Goal: Task Accomplishment & Management: Manage account settings

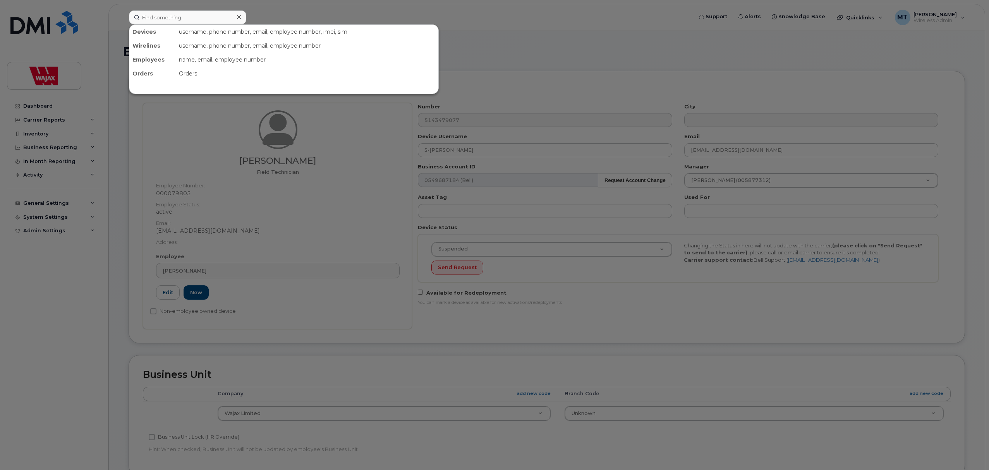
select select "23291732"
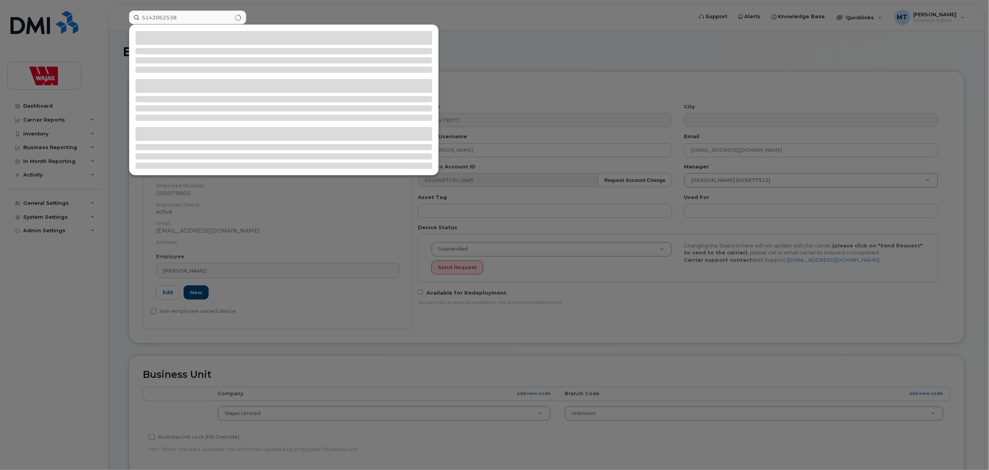
type input "5142062538"
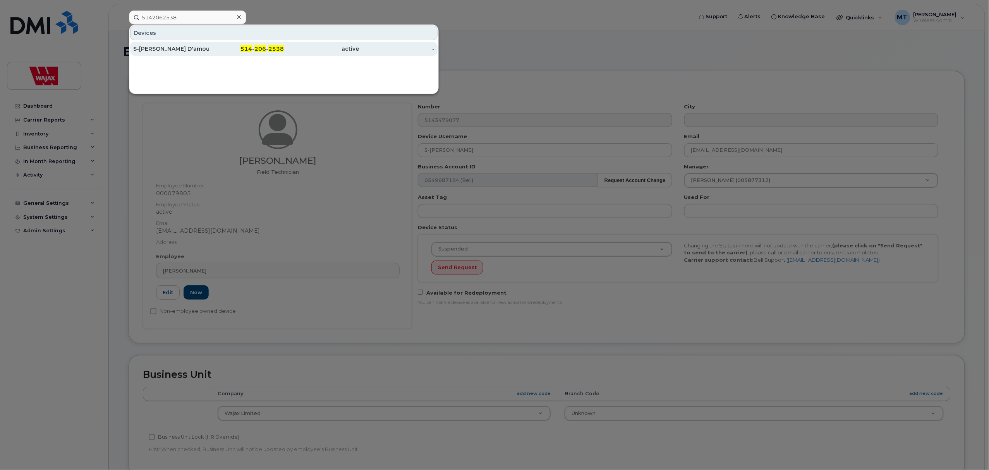
click at [207, 42] on div "S-Elaine D'amours 514 - 206 - 2538 active -" at bounding box center [283, 48] width 309 height 15
click at [203, 50] on div "S-Elaine D'amours" at bounding box center [171, 49] width 76 height 8
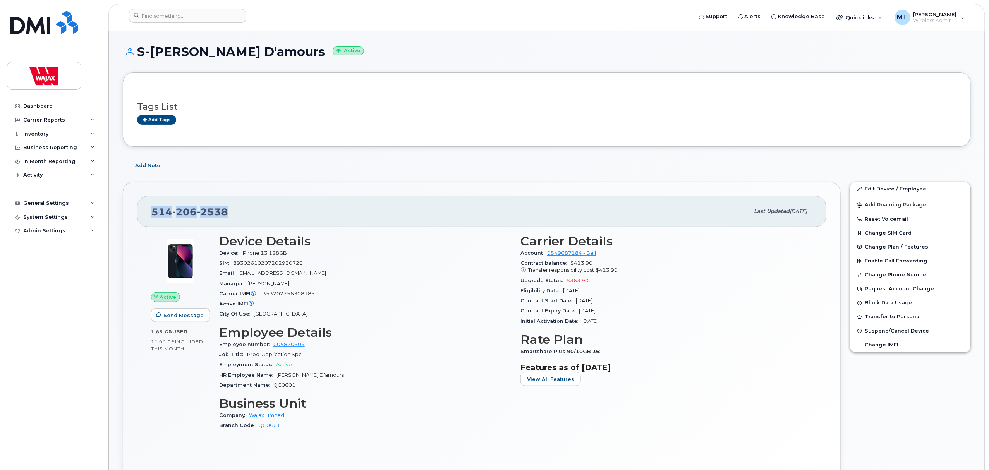
drag, startPoint x: 251, startPoint y: 211, endPoint x: 139, endPoint y: 220, distance: 112.3
click at [139, 220] on div "514 206 2538 Last updated Sep 29, 2025" at bounding box center [481, 211] width 689 height 31
copy span "514 206 2538"
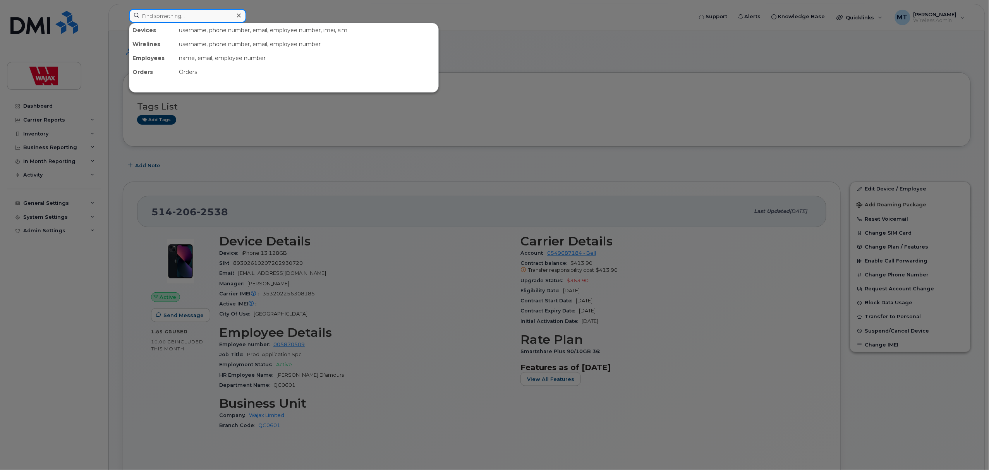
click at [218, 16] on input at bounding box center [187, 16] width 117 height 14
paste input "902-497-4568"
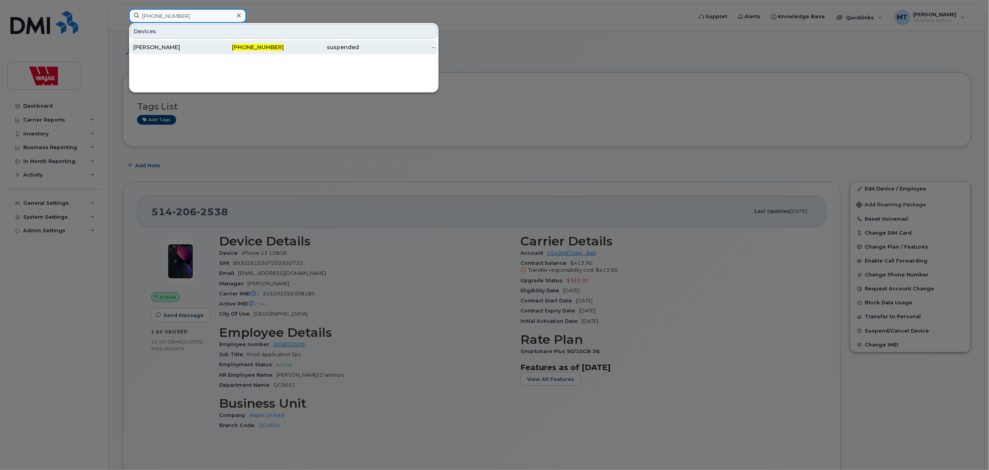
type input "902-497-4568"
click at [191, 47] on div "[PERSON_NAME]" at bounding box center [171, 47] width 76 height 8
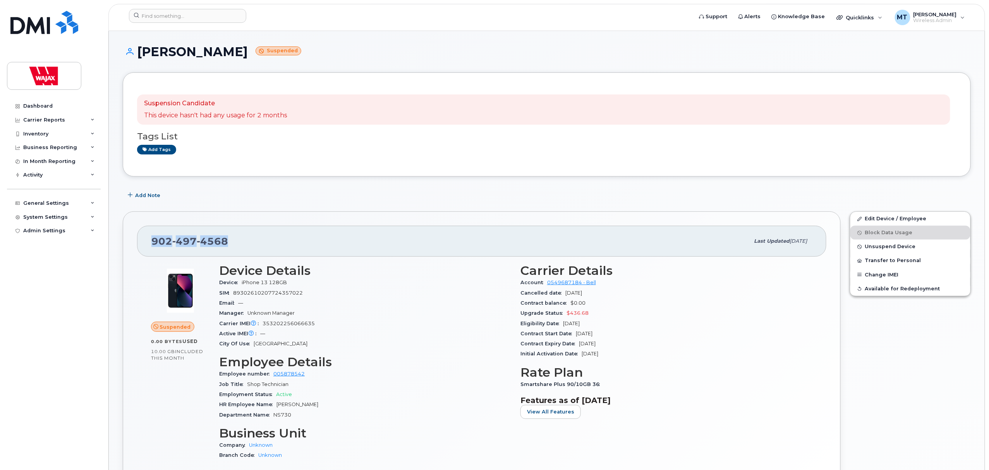
drag, startPoint x: 225, startPoint y: 239, endPoint x: 151, endPoint y: 248, distance: 74.2
click at [151, 248] on div "902 497 4568 Last updated Sep 12, 2025" at bounding box center [481, 241] width 689 height 31
copy span "902 497 4568"
click at [341, 228] on div "902 497 4568 Last updated Sep 12, 2025" at bounding box center [481, 241] width 689 height 31
click at [876, 215] on link "Edit Device / Employee" at bounding box center [910, 219] width 120 height 14
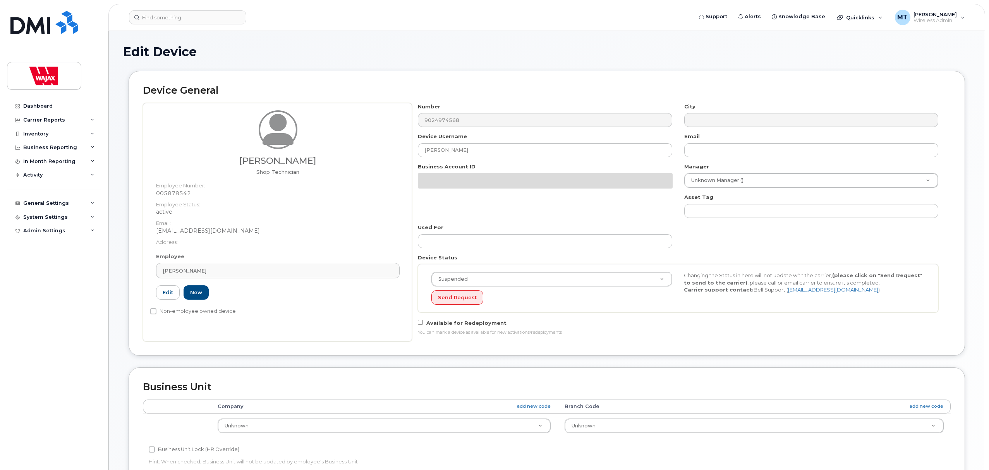
select select "23291731"
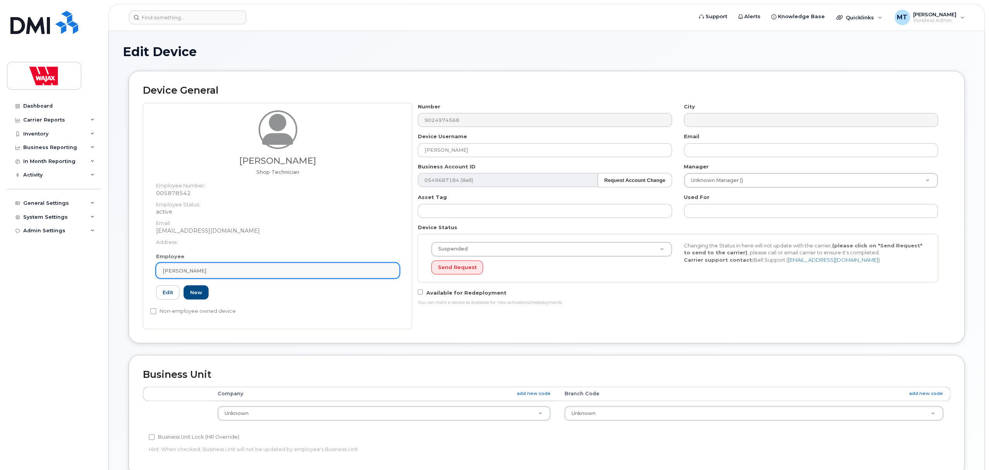
click at [230, 270] on div "[PERSON_NAME]" at bounding box center [278, 270] width 230 height 7
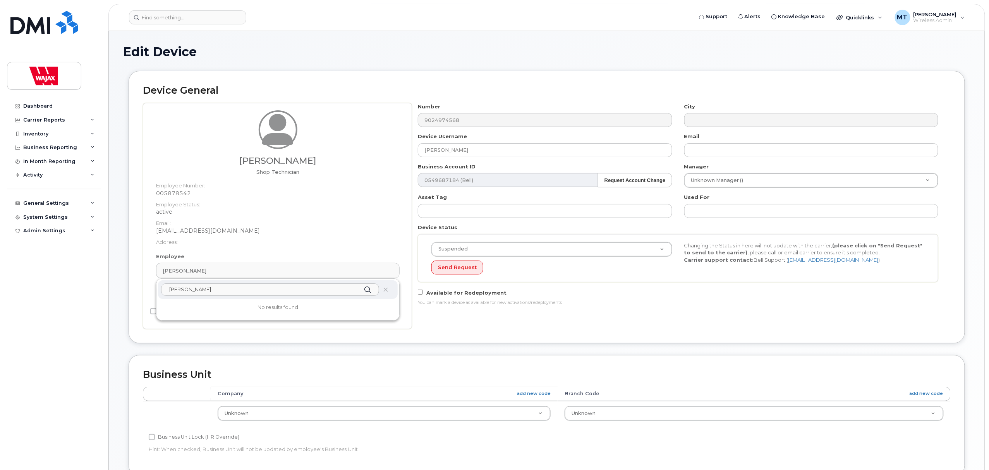
type input "Adam Bl"
click at [117, 355] on div "Edit Device Device General Benjamin Leckie Shop Technician Employee Number: 005…" at bounding box center [547, 363] width 876 height 664
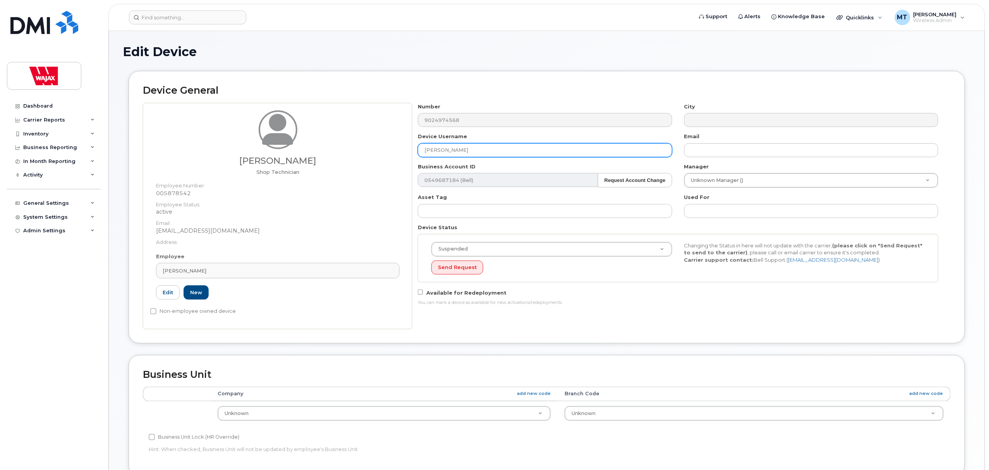
drag, startPoint x: 436, startPoint y: 146, endPoint x: 405, endPoint y: 145, distance: 31.0
click at [406, 145] on div "Benjamin Leckie Shop Technician Employee Number: 005878542 Employee Status: act…" at bounding box center [547, 216] width 808 height 226
type input "D"
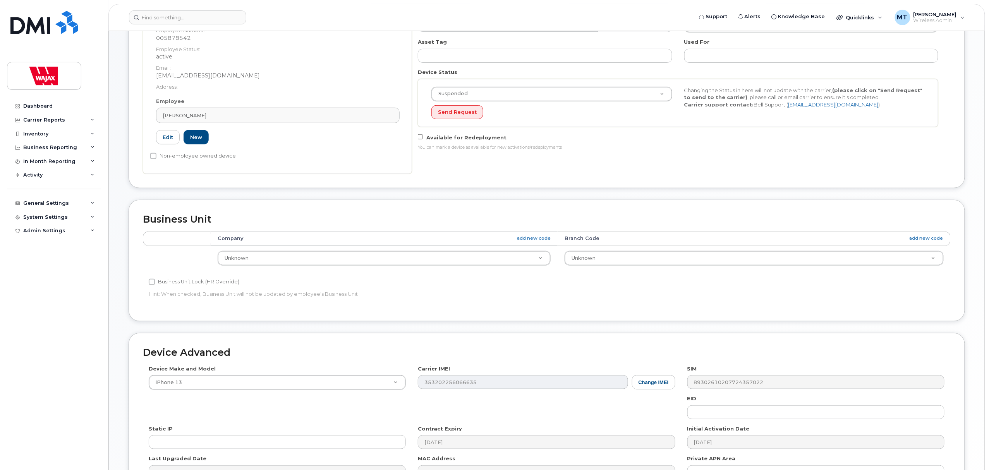
scroll to position [251, 0]
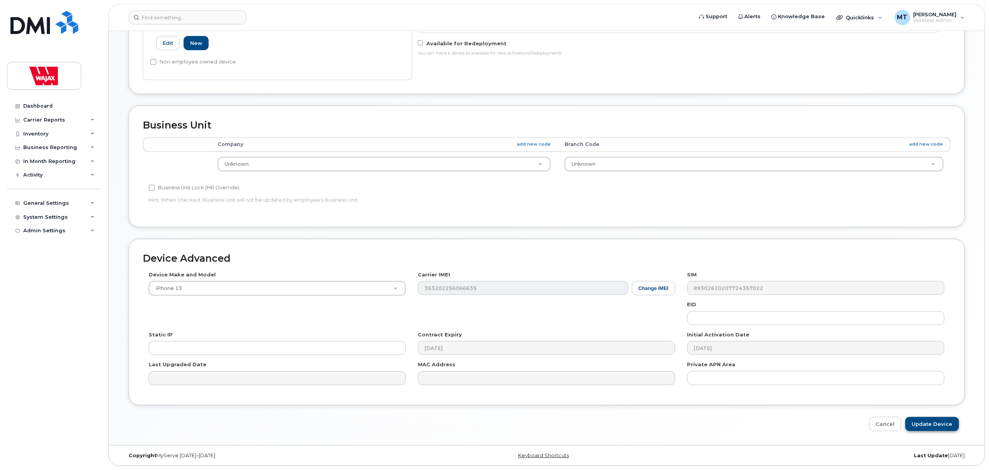
type input "Adam Blundon"
click at [925, 421] on input "Update Device" at bounding box center [932, 424] width 54 height 14
type input "Saving..."
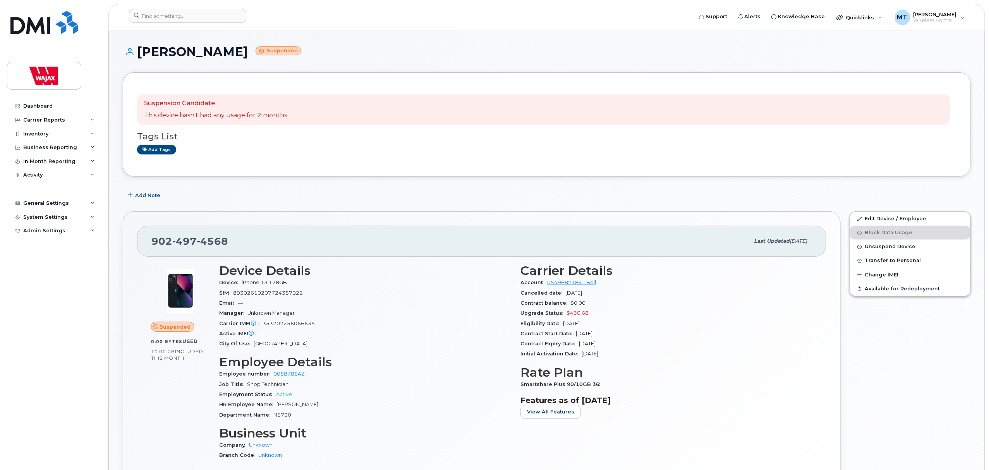
click at [340, 50] on h1 "Adam Blundon Suspended" at bounding box center [547, 52] width 848 height 14
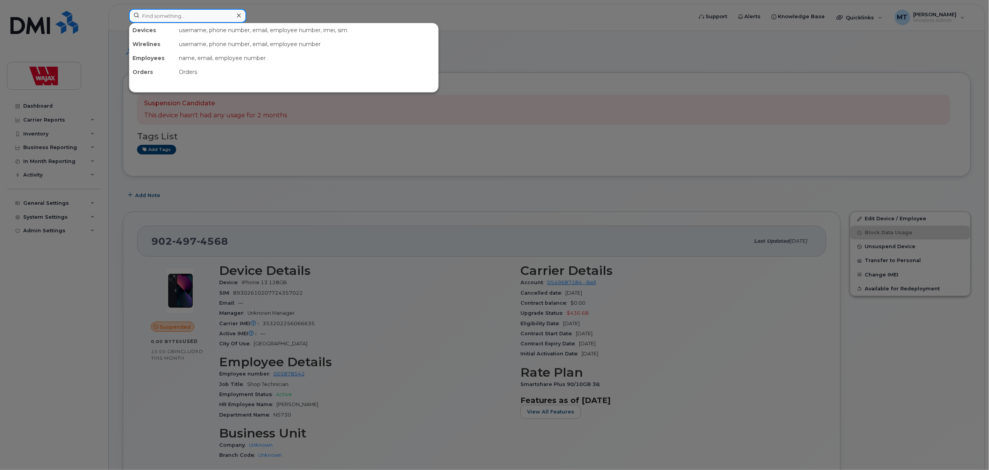
click at [205, 20] on input at bounding box center [187, 16] width 117 height 14
click at [113, 199] on div at bounding box center [494, 235] width 989 height 470
click at [182, 15] on input at bounding box center [187, 16] width 117 height 14
drag, startPoint x: 213, startPoint y: 16, endPoint x: -47, endPoint y: -20, distance: 262.3
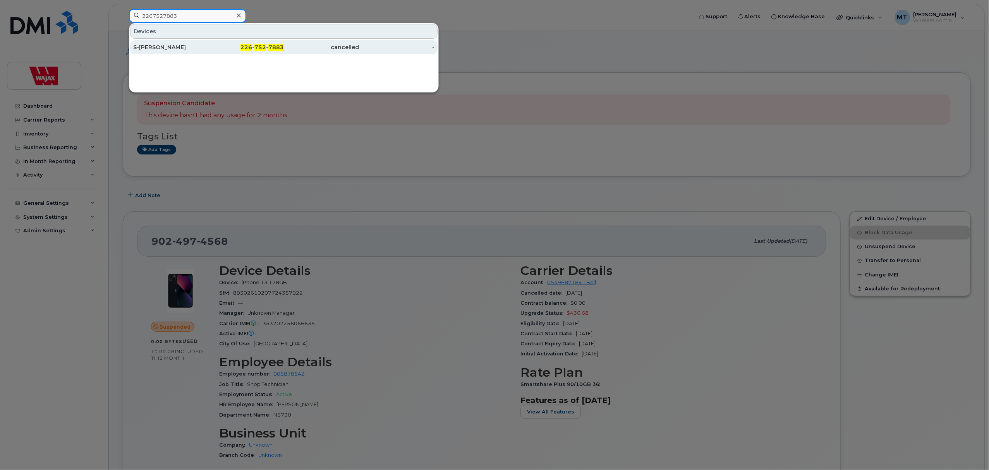
type input "2267527883"
click at [180, 43] on div "S-Tom Curtis" at bounding box center [171, 47] width 76 height 14
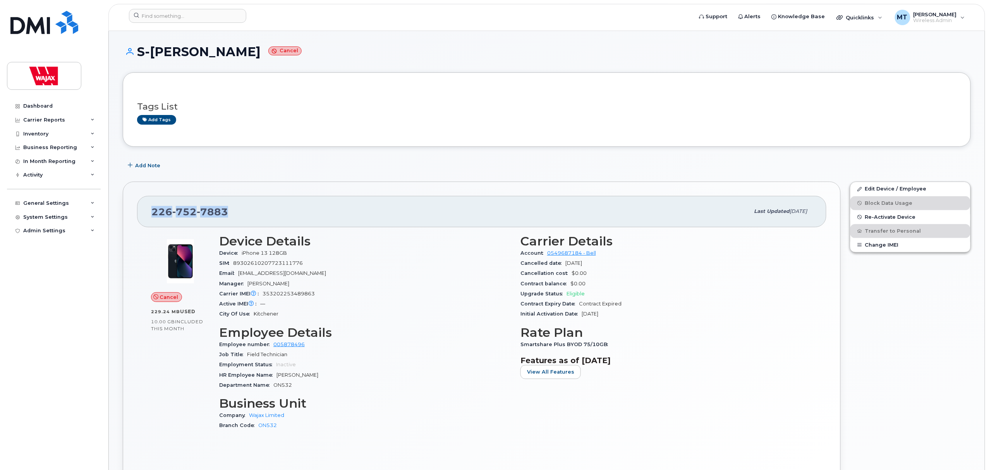
drag, startPoint x: 236, startPoint y: 208, endPoint x: 138, endPoint y: 209, distance: 98.0
click at [138, 209] on div "226 752 7883 Last updated Oct 01, 2025" at bounding box center [481, 211] width 689 height 31
copy span "226 752 7883"
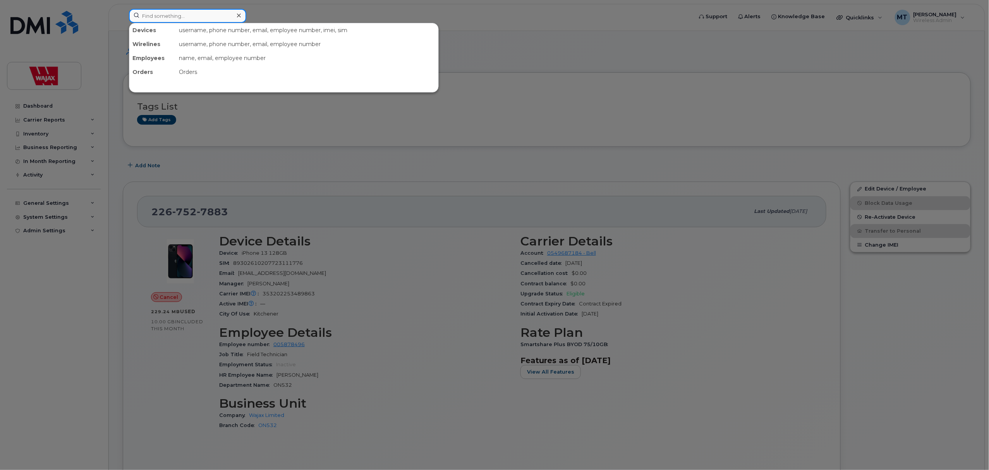
click at [216, 19] on input at bounding box center [187, 16] width 117 height 14
paste input "514-206-2538"
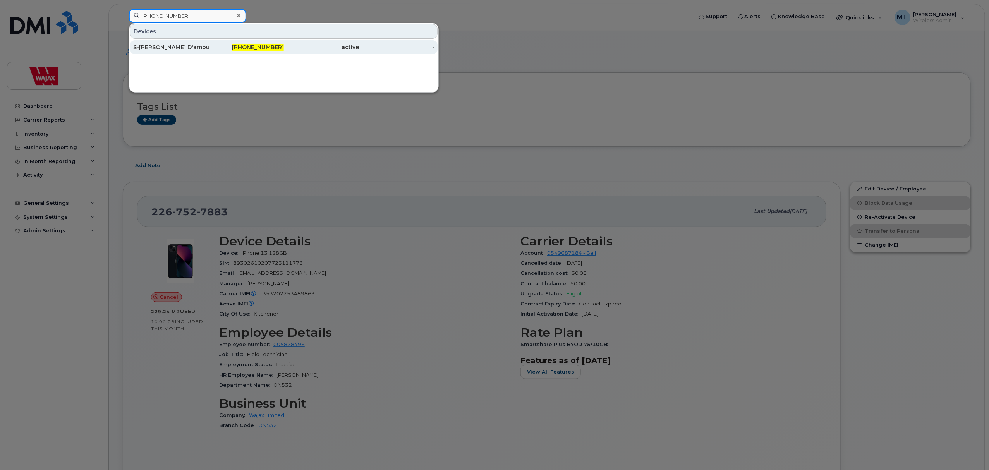
type input "514-206-2538"
click at [195, 45] on div "S-[PERSON_NAME] D'amours" at bounding box center [171, 47] width 76 height 8
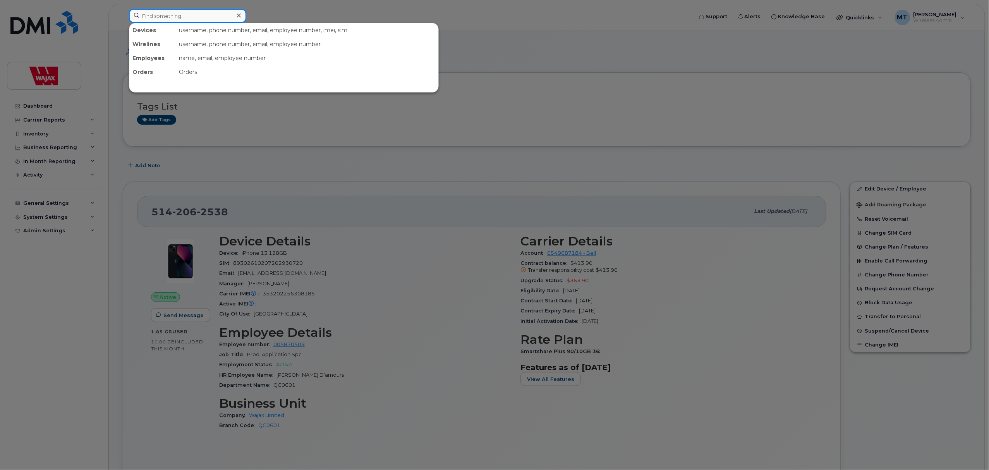
click at [234, 18] on div at bounding box center [187, 16] width 117 height 14
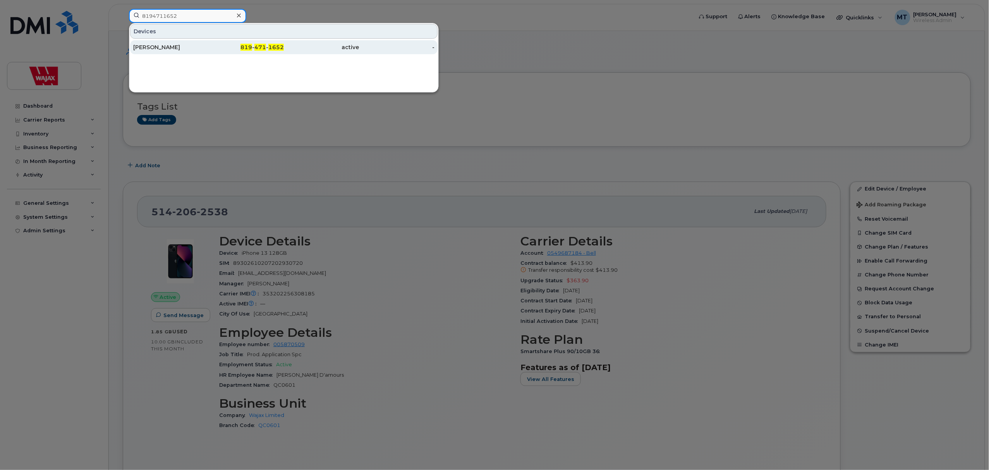
type input "8194711652"
click at [237, 43] on div "819 - 471 - 1652" at bounding box center [247, 47] width 76 height 14
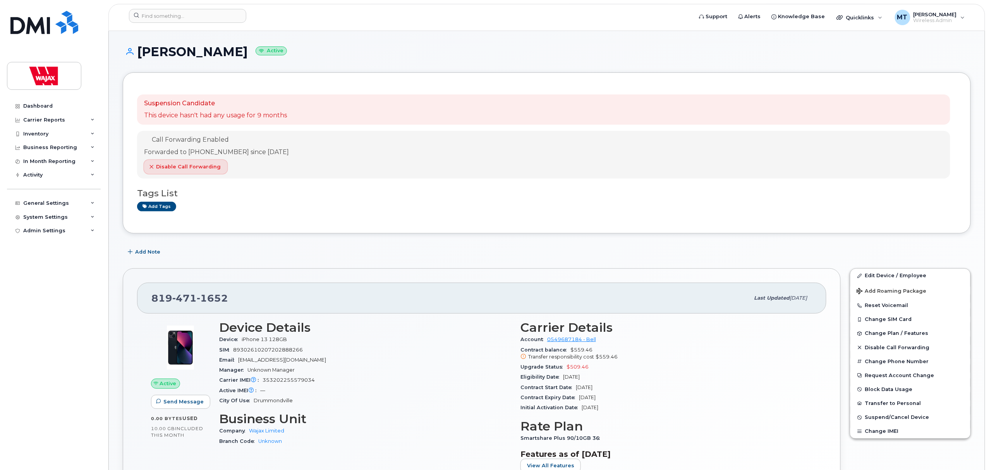
click at [196, 166] on span "Disable Call Forwarding" at bounding box center [188, 166] width 65 height 7
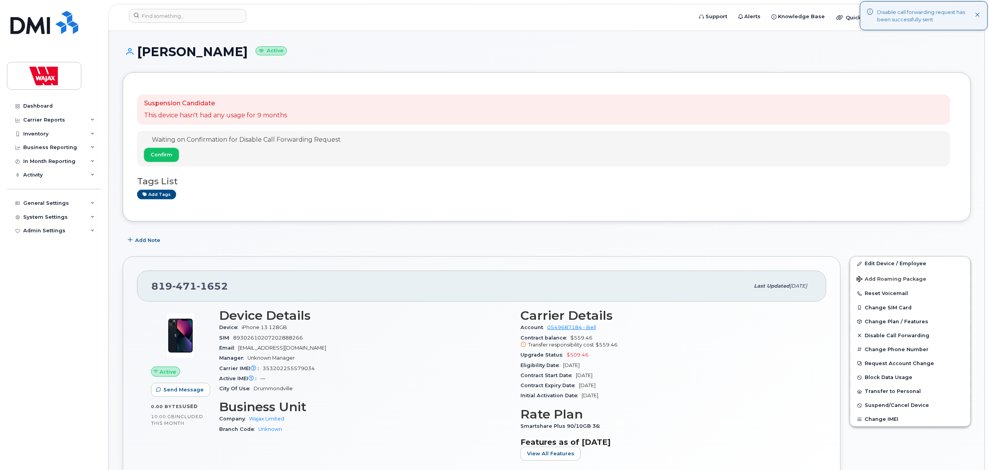
click at [171, 157] on span "Confirm" at bounding box center [162, 154] width 22 height 7
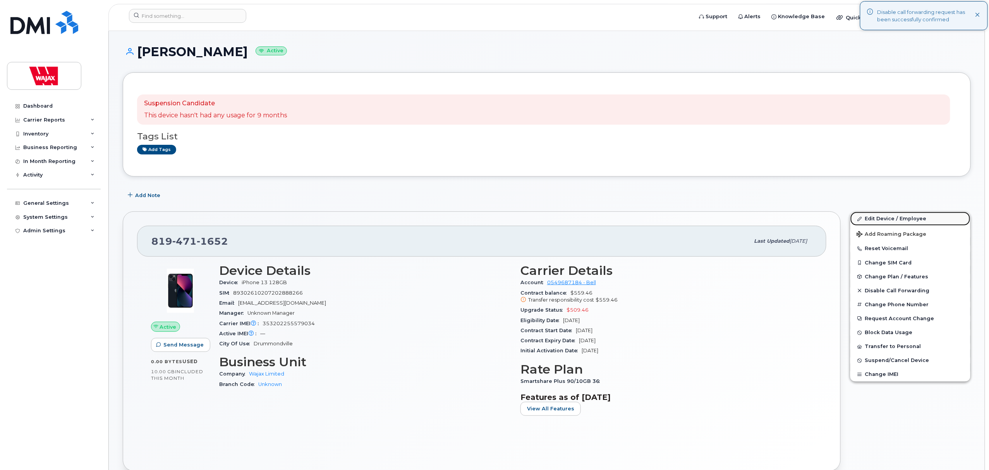
click at [881, 220] on link "Edit Device / Employee" at bounding box center [910, 219] width 120 height 14
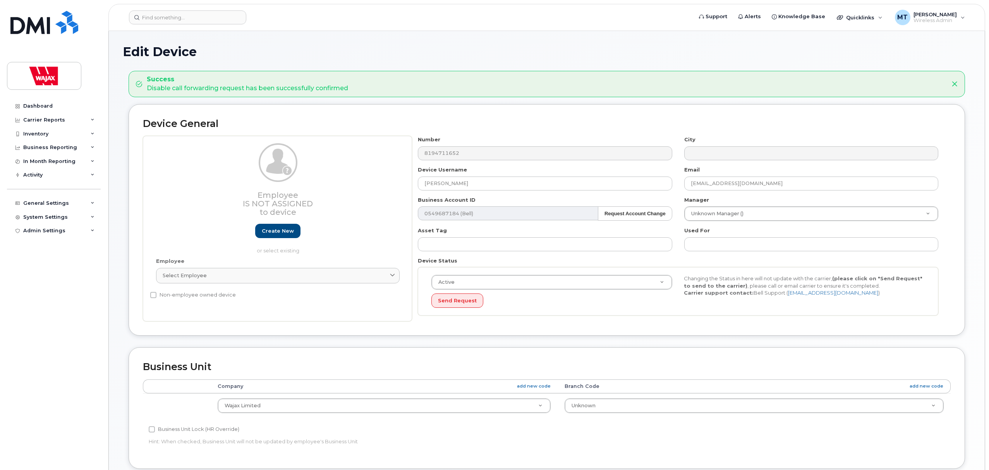
select select "23291732"
click at [251, 279] on div "Select employee" at bounding box center [278, 275] width 230 height 7
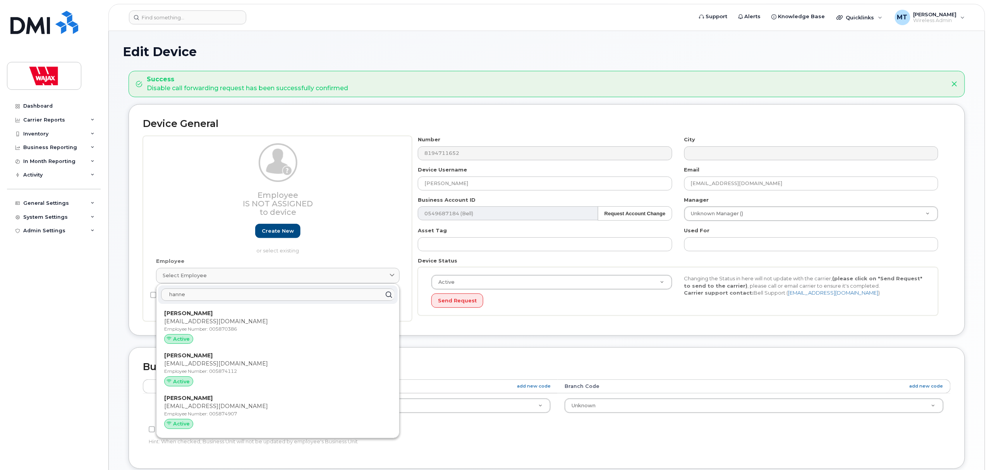
drag, startPoint x: 208, startPoint y: 296, endPoint x: 134, endPoint y: 296, distance: 74.3
click at [134, 296] on div "Device General Employee Is not assigned to device Create new or select existing…" at bounding box center [547, 220] width 836 height 232
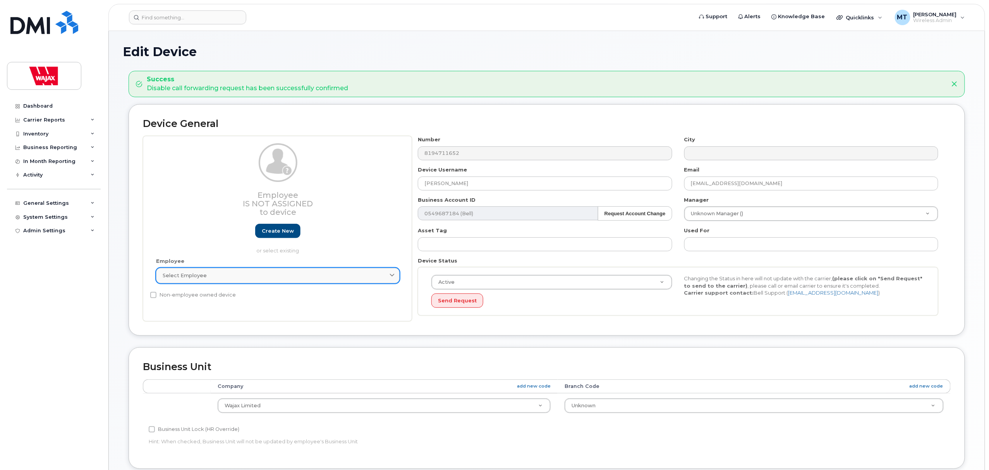
click at [217, 276] on div "Select employee" at bounding box center [278, 275] width 230 height 7
type input "Hady"
click at [110, 360] on div "Edit Device Success Disable call forwarding request has been successfully confi…" at bounding box center [547, 359] width 876 height 656
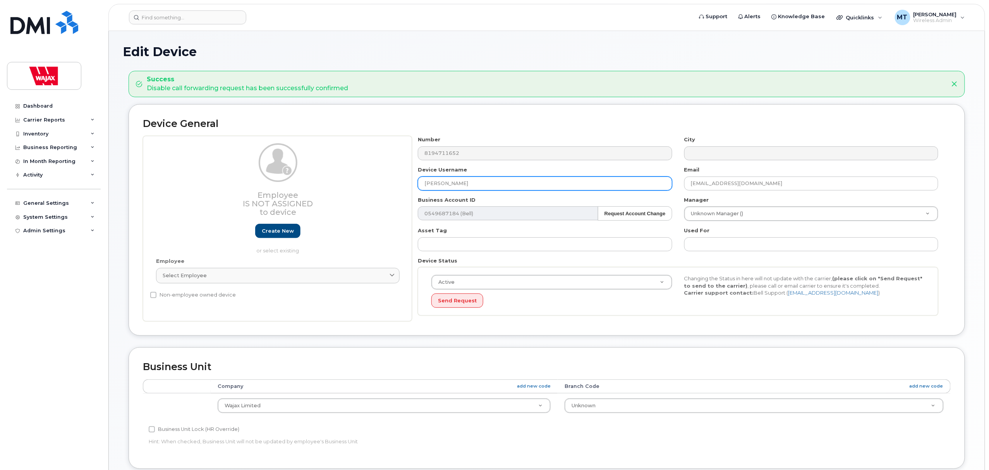
drag, startPoint x: 474, startPoint y: 189, endPoint x: 387, endPoint y: 185, distance: 86.8
click at [387, 185] on div "Employee Is not assigned to device Create new or select existing Employee Selec…" at bounding box center [547, 228] width 808 height 185
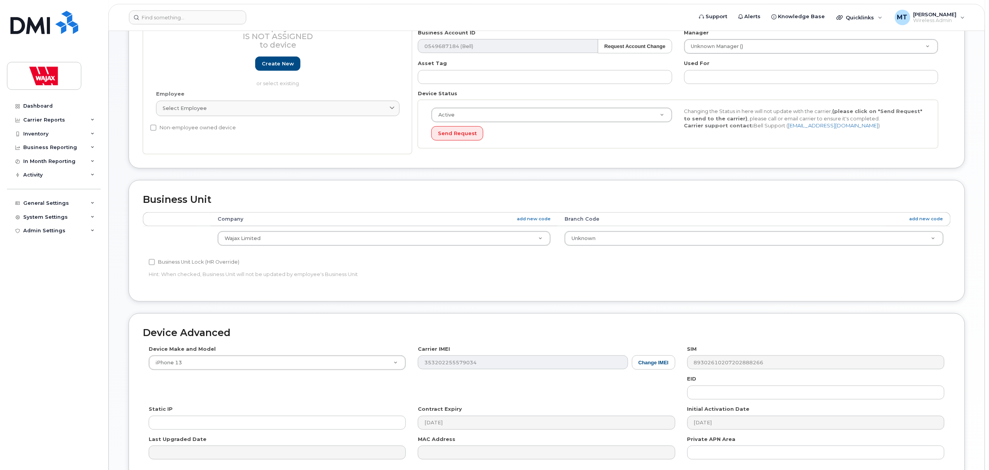
scroll to position [245, 0]
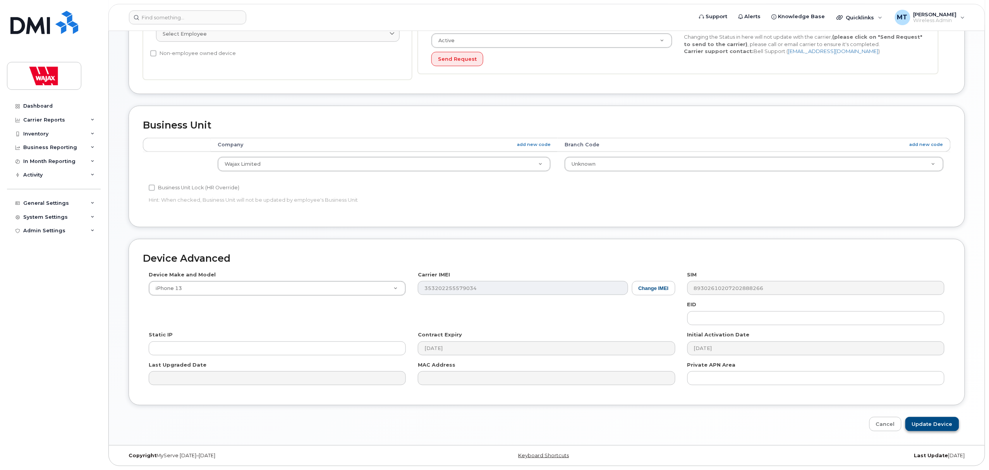
type input "Hady Anne"
click at [918, 422] on input "Update Device" at bounding box center [932, 424] width 54 height 14
type input "Saving..."
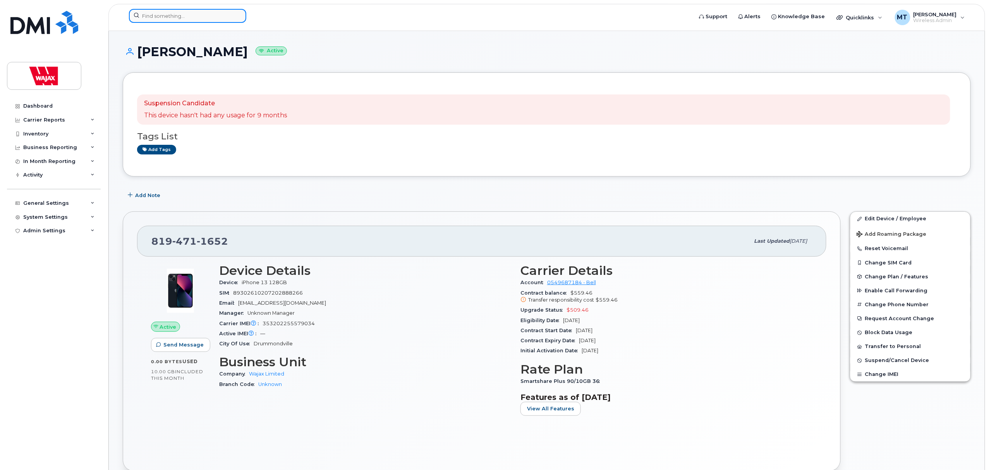
click at [225, 15] on input at bounding box center [187, 16] width 117 height 14
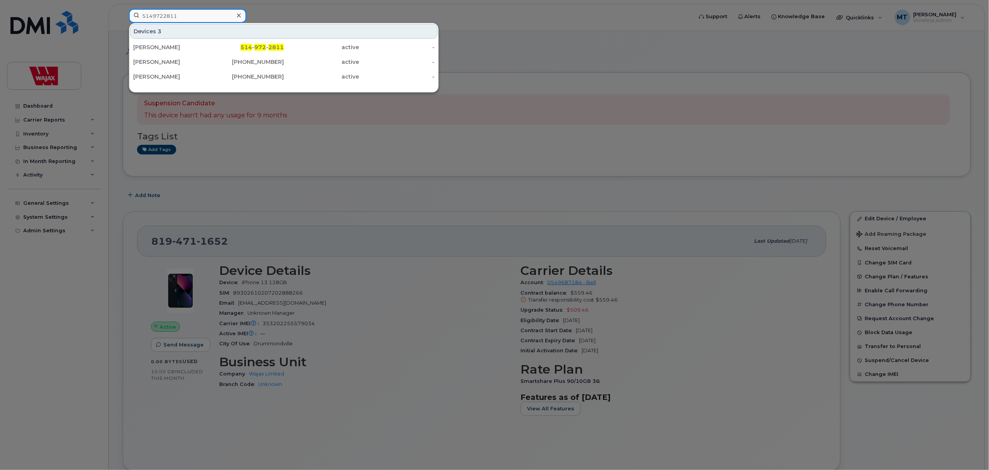
type input "5149722811"
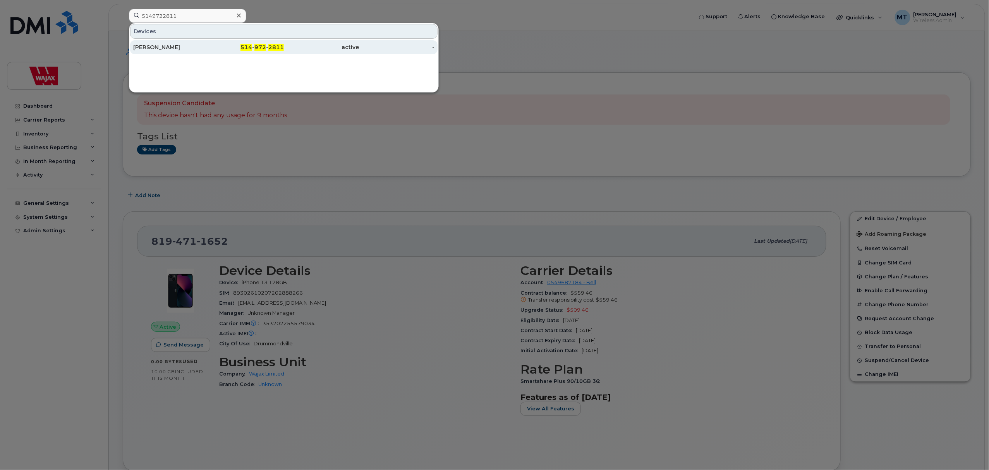
click at [231, 53] on div "514 - 972 - 2811" at bounding box center [247, 47] width 76 height 14
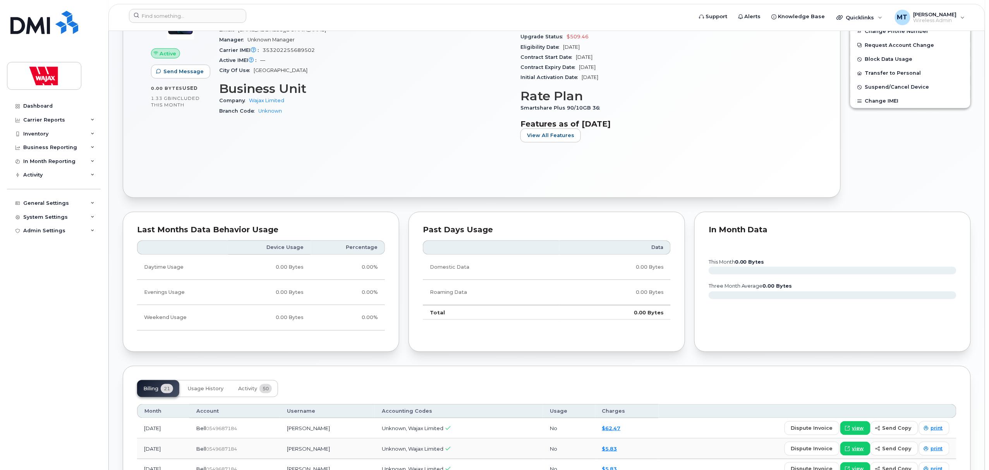
scroll to position [361, 0]
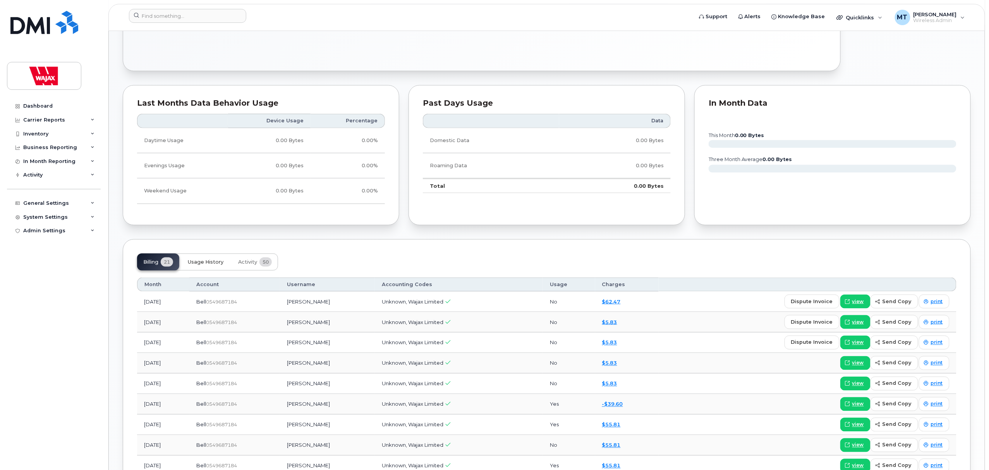
click at [220, 259] on button "Usage History" at bounding box center [206, 262] width 48 height 17
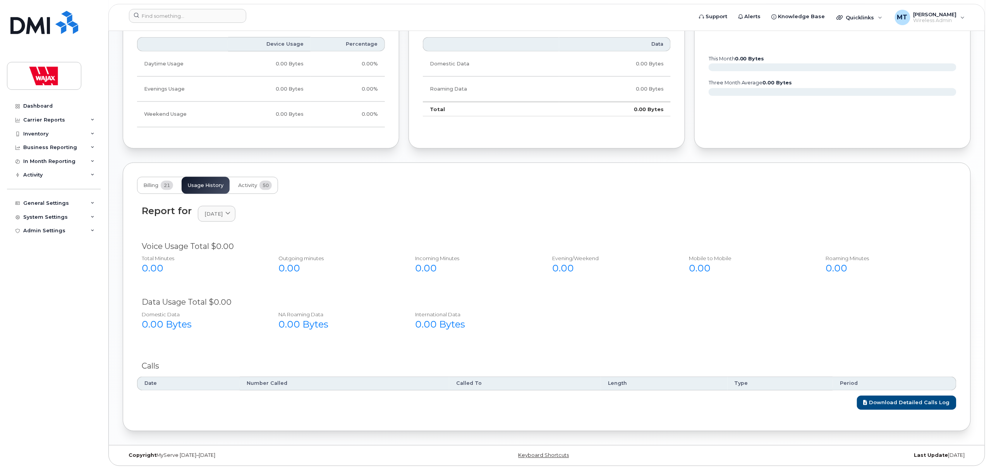
scroll to position [479, 0]
click at [240, 223] on div "Report for September 2025 2025 September August July June May April March Febru…" at bounding box center [546, 218] width 819 height 35
click at [223, 215] on span "September 2025" at bounding box center [213, 213] width 18 height 7
click at [228, 337] on div "March" at bounding box center [235, 343] width 70 height 13
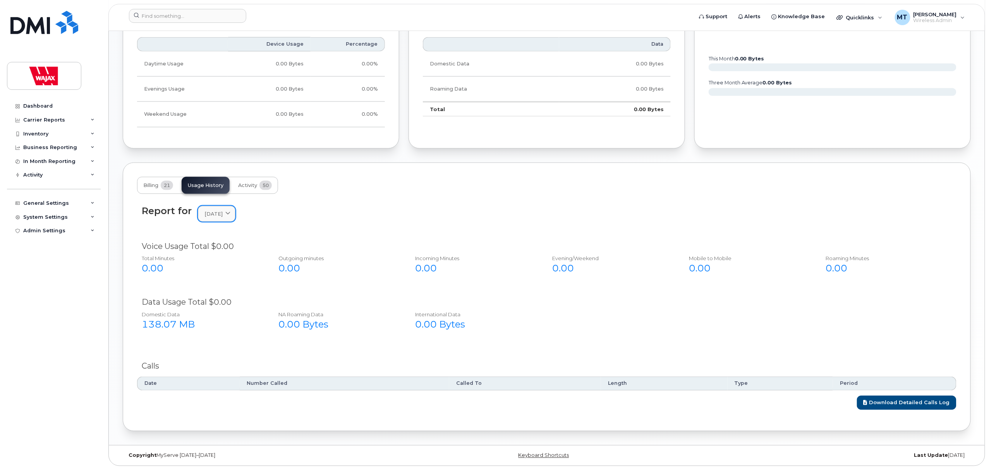
click at [223, 211] on span "March 2025" at bounding box center [213, 213] width 18 height 7
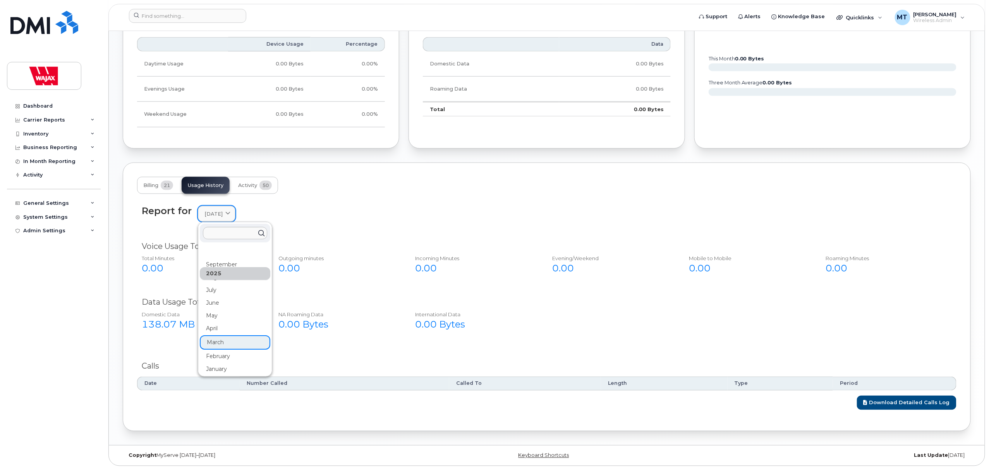
click at [223, 211] on span "March 2025" at bounding box center [213, 213] width 18 height 7
click at [359, 271] on div "0.00" at bounding box center [338, 268] width 120 height 13
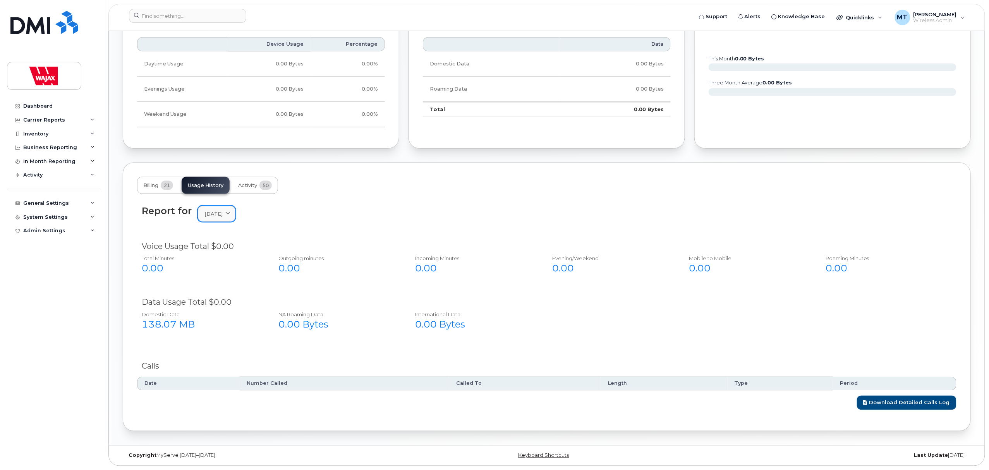
click at [223, 211] on span "March 2025" at bounding box center [213, 213] width 18 height 7
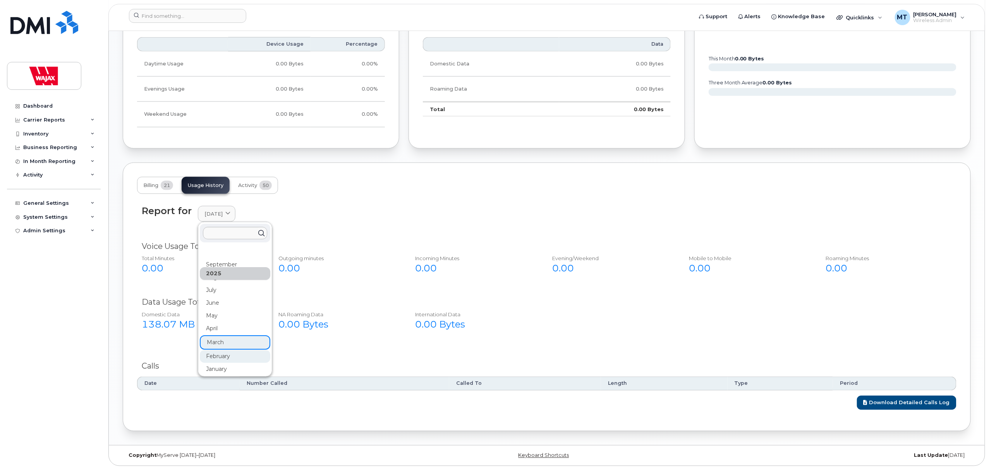
click at [224, 352] on div "February" at bounding box center [235, 356] width 70 height 13
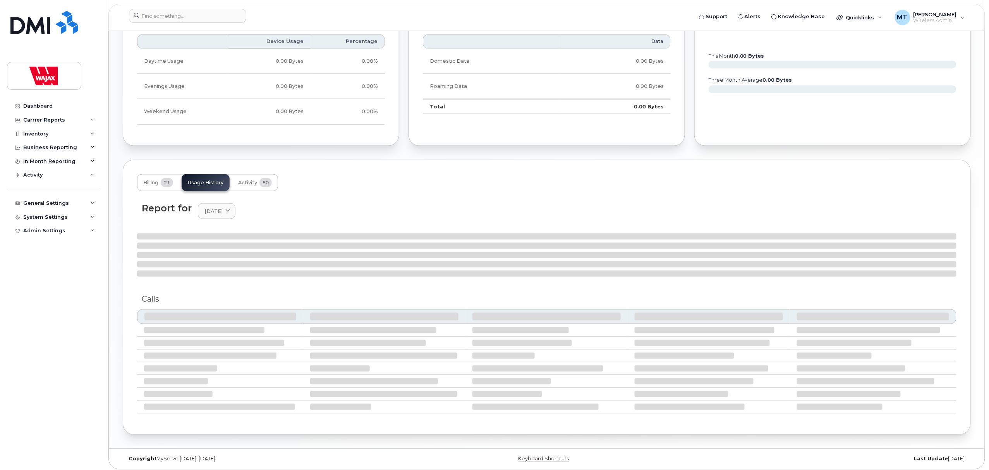
scroll to position [479, 0]
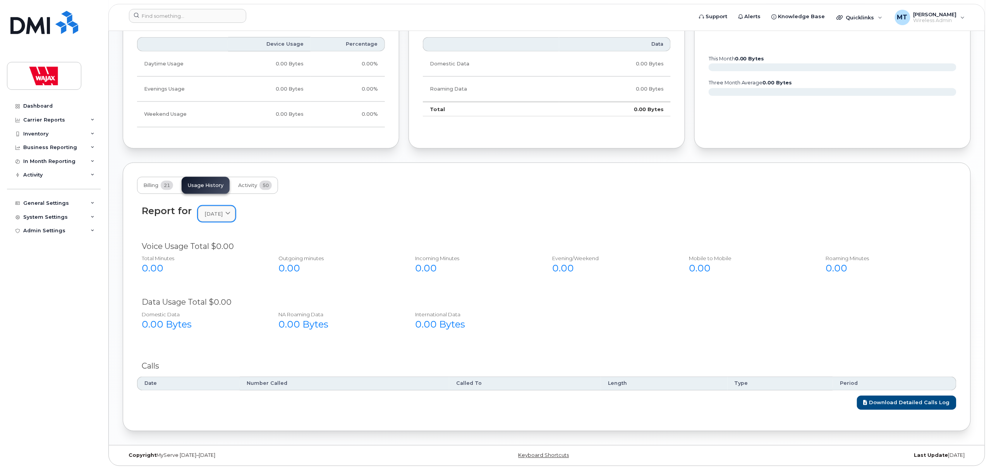
click at [231, 218] on link "February 2025" at bounding box center [217, 214] width 38 height 16
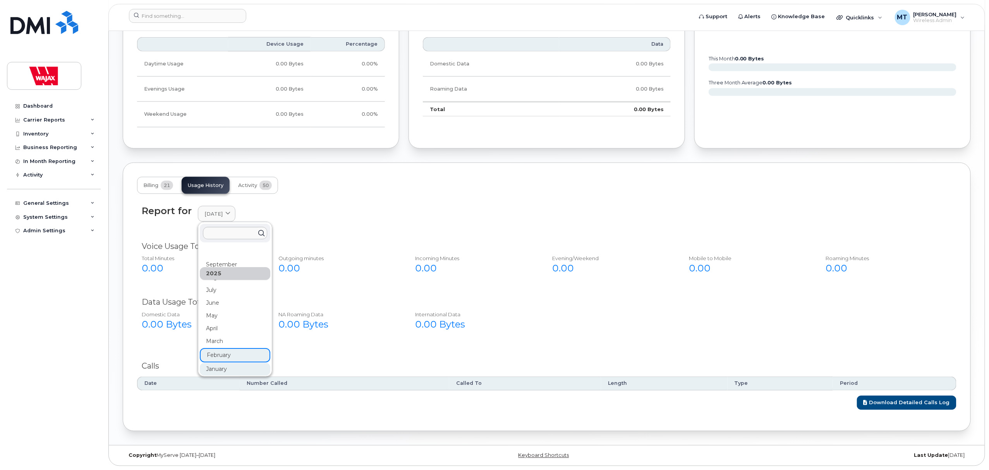
click at [236, 366] on div "January" at bounding box center [235, 369] width 70 height 13
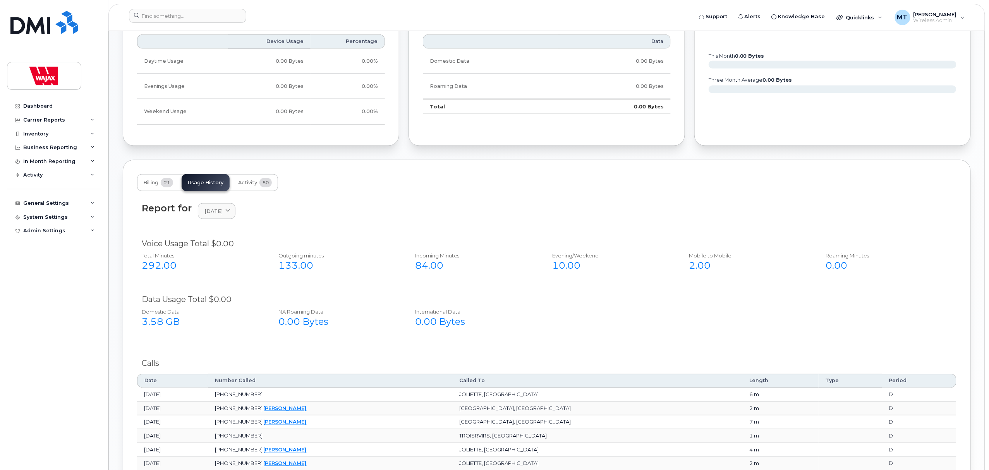
drag, startPoint x: 232, startPoint y: 216, endPoint x: 232, endPoint y: 227, distance: 10.8
click at [223, 215] on span "January 2025" at bounding box center [213, 211] width 18 height 7
click at [235, 306] on div "June" at bounding box center [235, 301] width 70 height 13
click at [230, 219] on link "June 2024" at bounding box center [217, 211] width 38 height 16
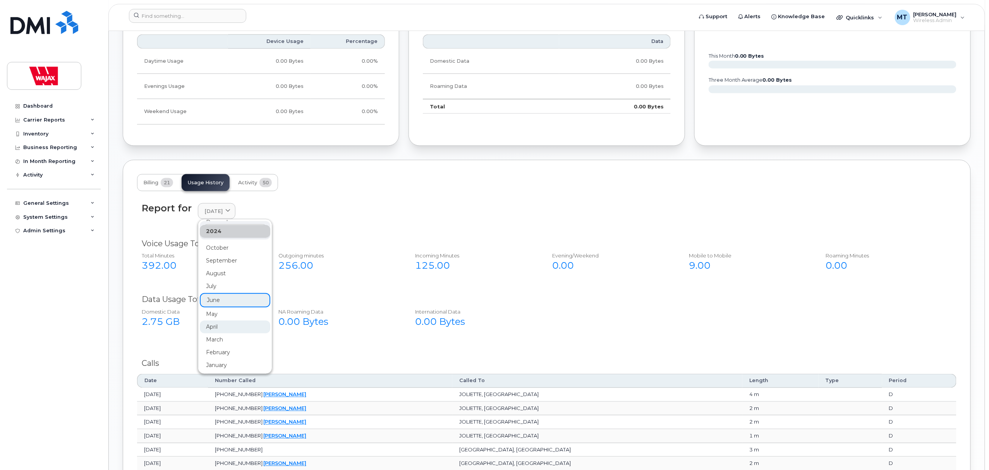
scroll to position [1, 0]
click at [229, 324] on div "April" at bounding box center [235, 326] width 70 height 13
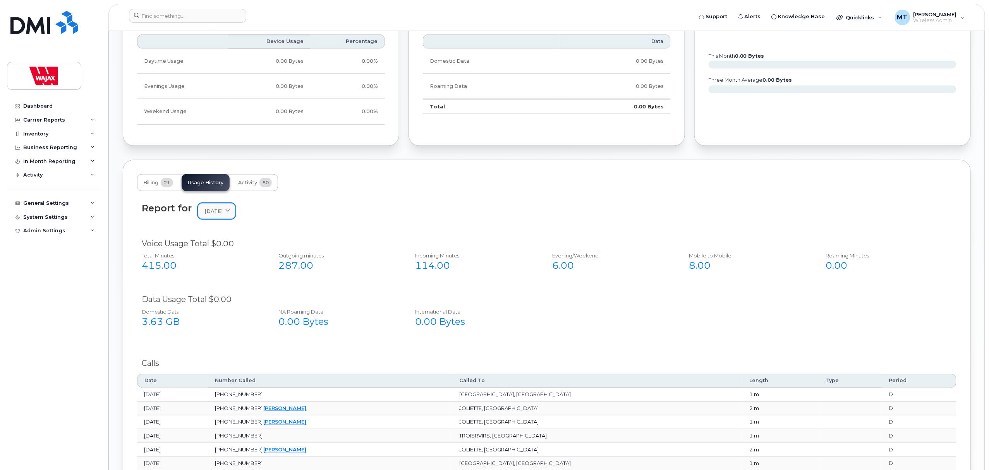
click at [233, 218] on link "April 2024" at bounding box center [217, 211] width 38 height 16
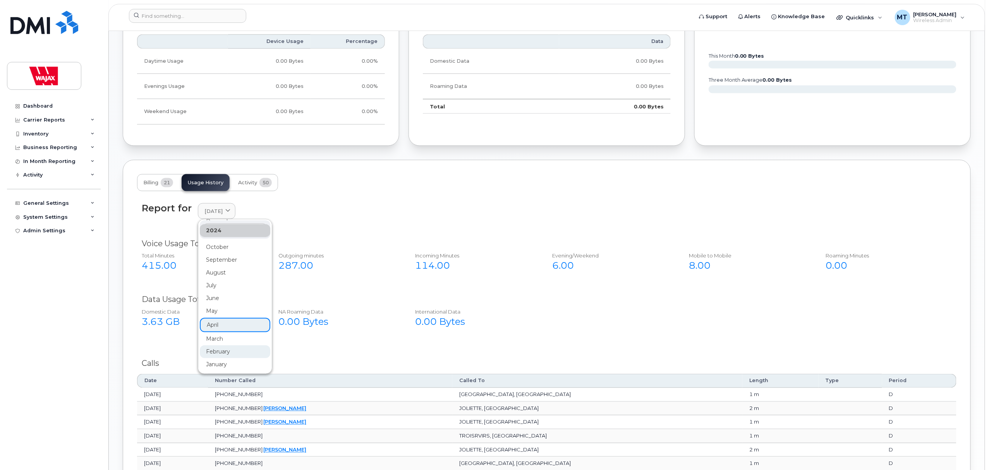
click at [225, 358] on div "February" at bounding box center [235, 351] width 70 height 13
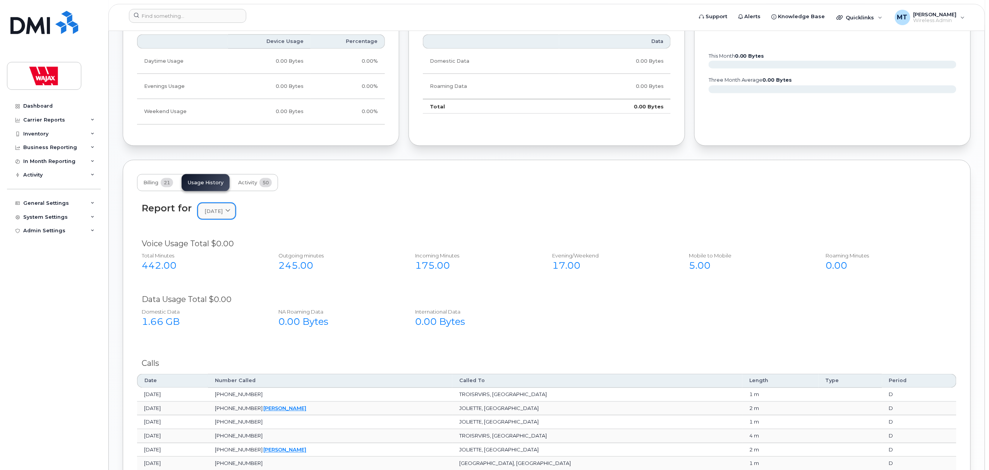
click at [223, 215] on span "February 2024" at bounding box center [213, 211] width 18 height 7
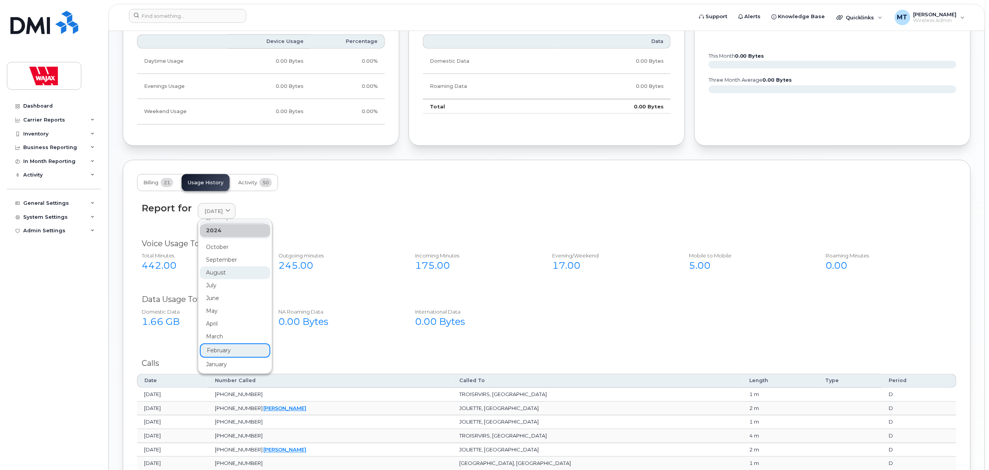
scroll to position [0, 0]
click at [386, 213] on div "Report for February 2024 2025 September August July June May April March Februa…" at bounding box center [547, 211] width 810 height 17
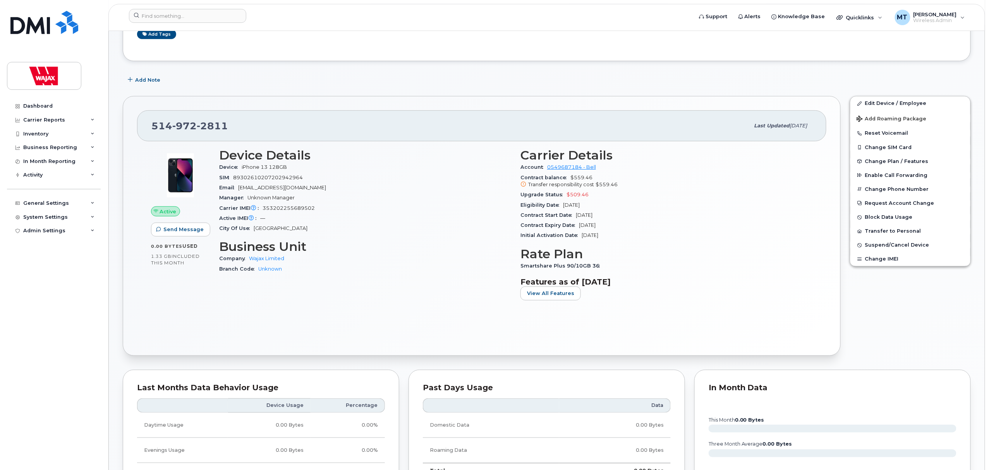
scroll to position [103, 0]
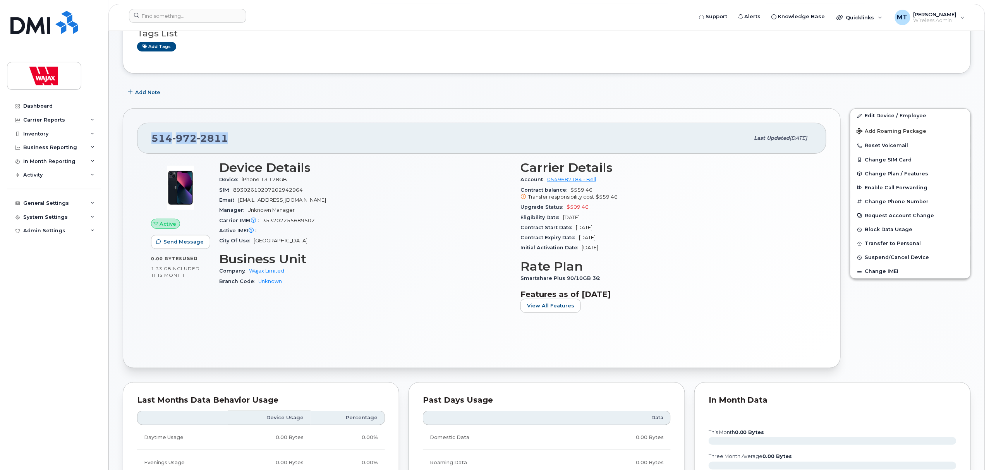
drag, startPoint x: 240, startPoint y: 139, endPoint x: 152, endPoint y: 136, distance: 88.7
click at [152, 136] on div "514 972 2811" at bounding box center [450, 138] width 598 height 16
copy span "514 972 2811"
click at [281, 140] on div "514 972 2811" at bounding box center [450, 138] width 598 height 16
drag, startPoint x: 219, startPoint y: 136, endPoint x: 144, endPoint y: 134, distance: 74.8
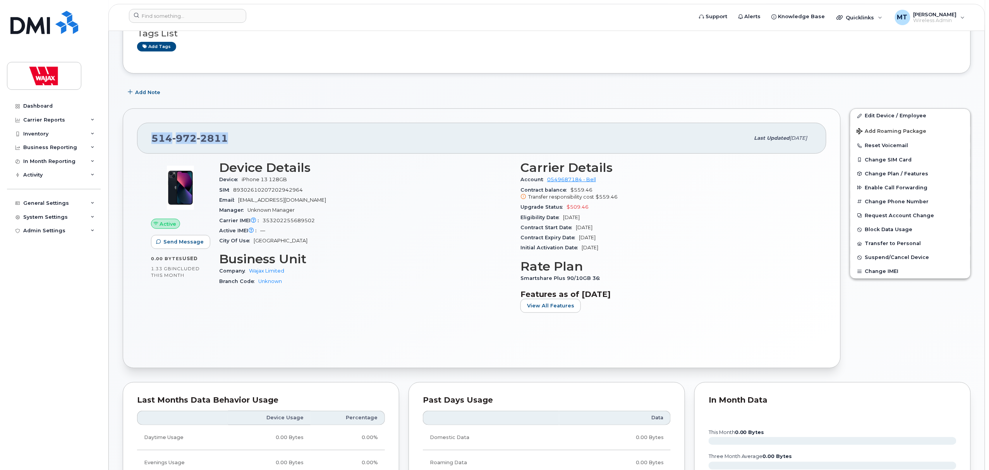
click at [144, 134] on div "514 972 2811 Last updated Sep 26, 2025" at bounding box center [481, 138] width 689 height 31
copy span "514 972 2811"
click at [189, 18] on input at bounding box center [187, 16] width 117 height 14
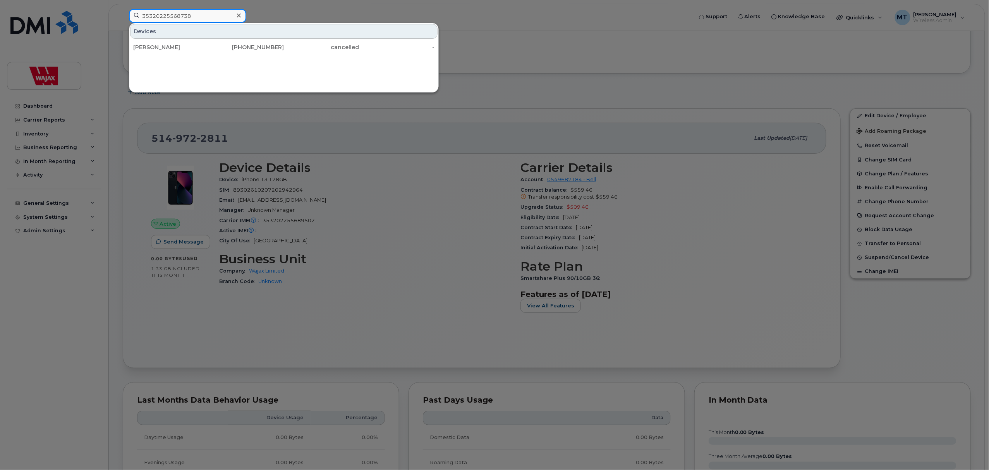
type input "35320225568738"
click at [235, 18] on div at bounding box center [238, 15] width 11 height 11
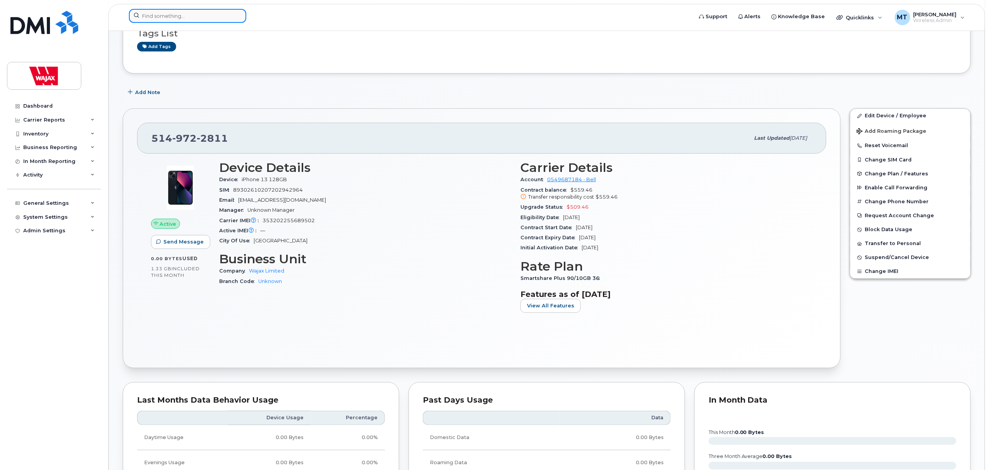
drag, startPoint x: 239, startPoint y: 15, endPoint x: 231, endPoint y: 14, distance: 7.4
click at [232, 14] on input at bounding box center [187, 16] width 117 height 14
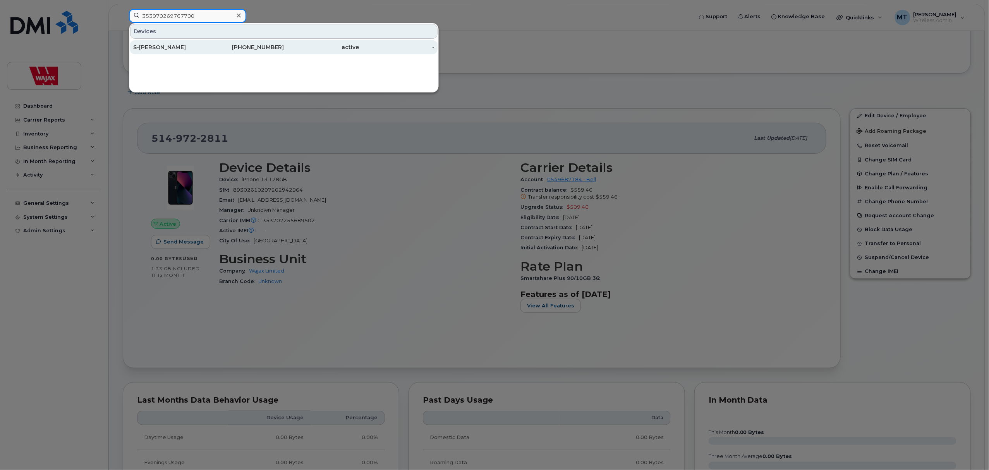
type input "353970269767700"
click at [220, 45] on div "705-262-3026" at bounding box center [247, 47] width 76 height 8
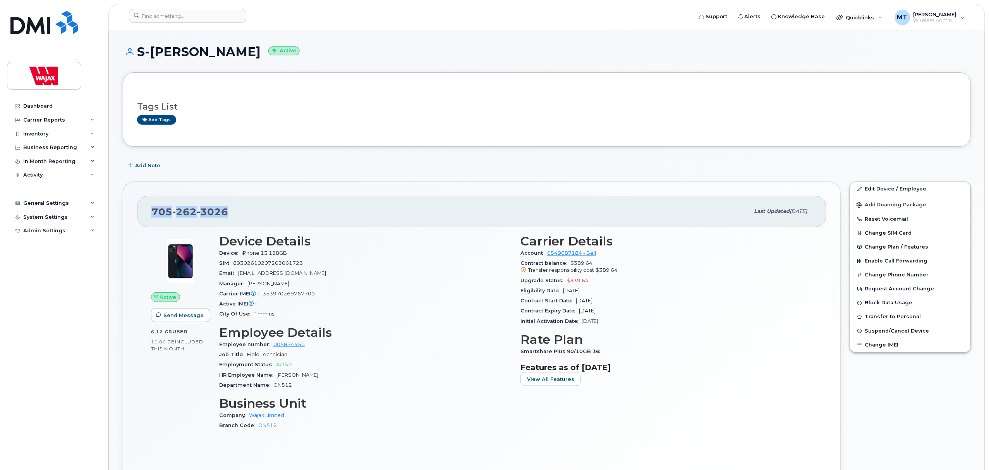
drag, startPoint x: 244, startPoint y: 208, endPoint x: 146, endPoint y: 213, distance: 97.3
click at [146, 213] on div "[PHONE_NUMBER] Last updated [DATE]" at bounding box center [481, 211] width 689 height 31
copy span "[PHONE_NUMBER]"
click at [225, 13] on input at bounding box center [187, 16] width 117 height 14
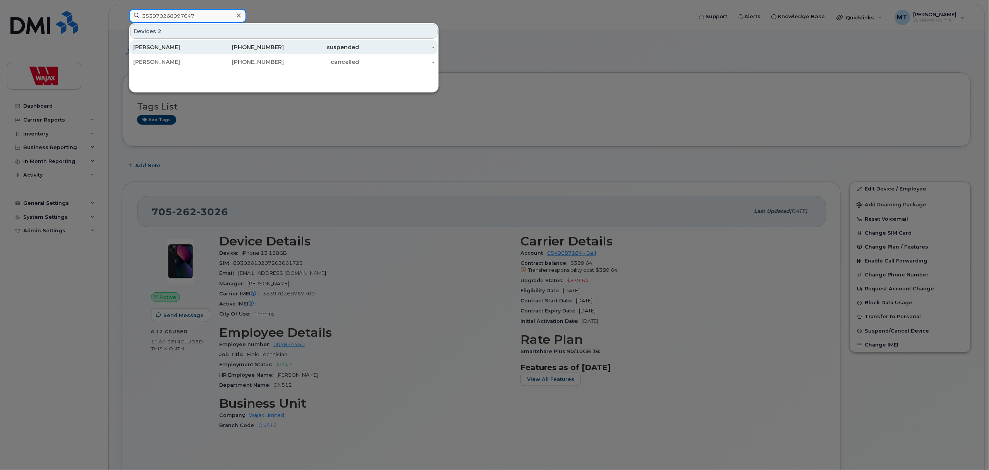
type input "353970268997647"
click at [224, 47] on div "647-549-1017" at bounding box center [247, 47] width 76 height 8
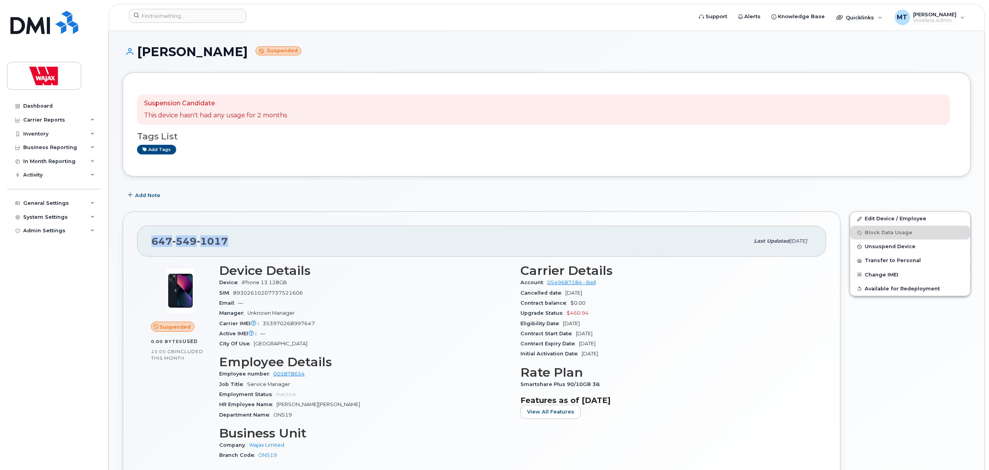
drag, startPoint x: 240, startPoint y: 240, endPoint x: 154, endPoint y: 244, distance: 86.4
click at [154, 244] on div "[PHONE_NUMBER]" at bounding box center [450, 241] width 598 height 16
copy span "[PHONE_NUMBER]"
